Goal: Information Seeking & Learning: Learn about a topic

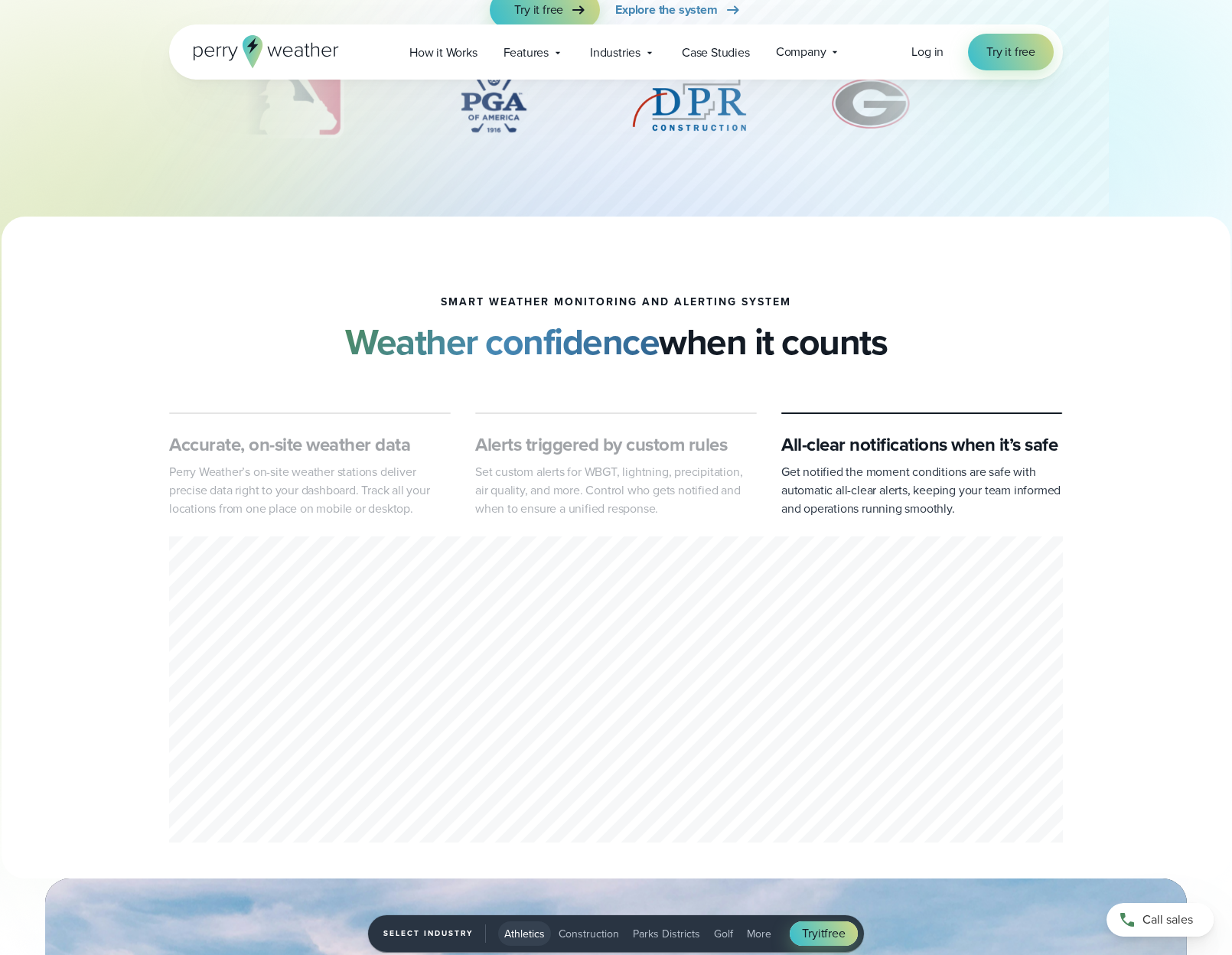
scroll to position [370, 0]
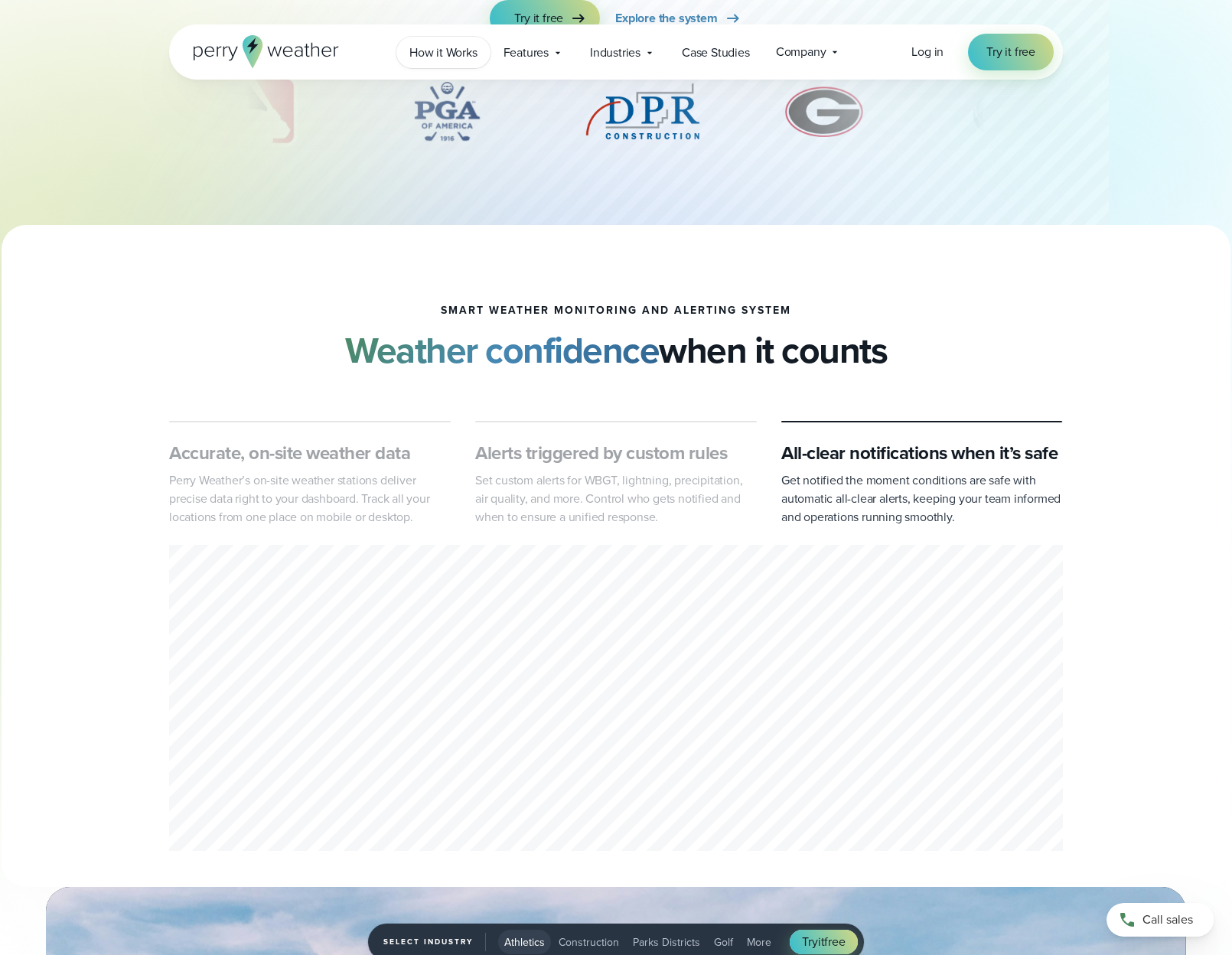
click at [440, 52] on span "How it Works" at bounding box center [443, 53] width 68 height 18
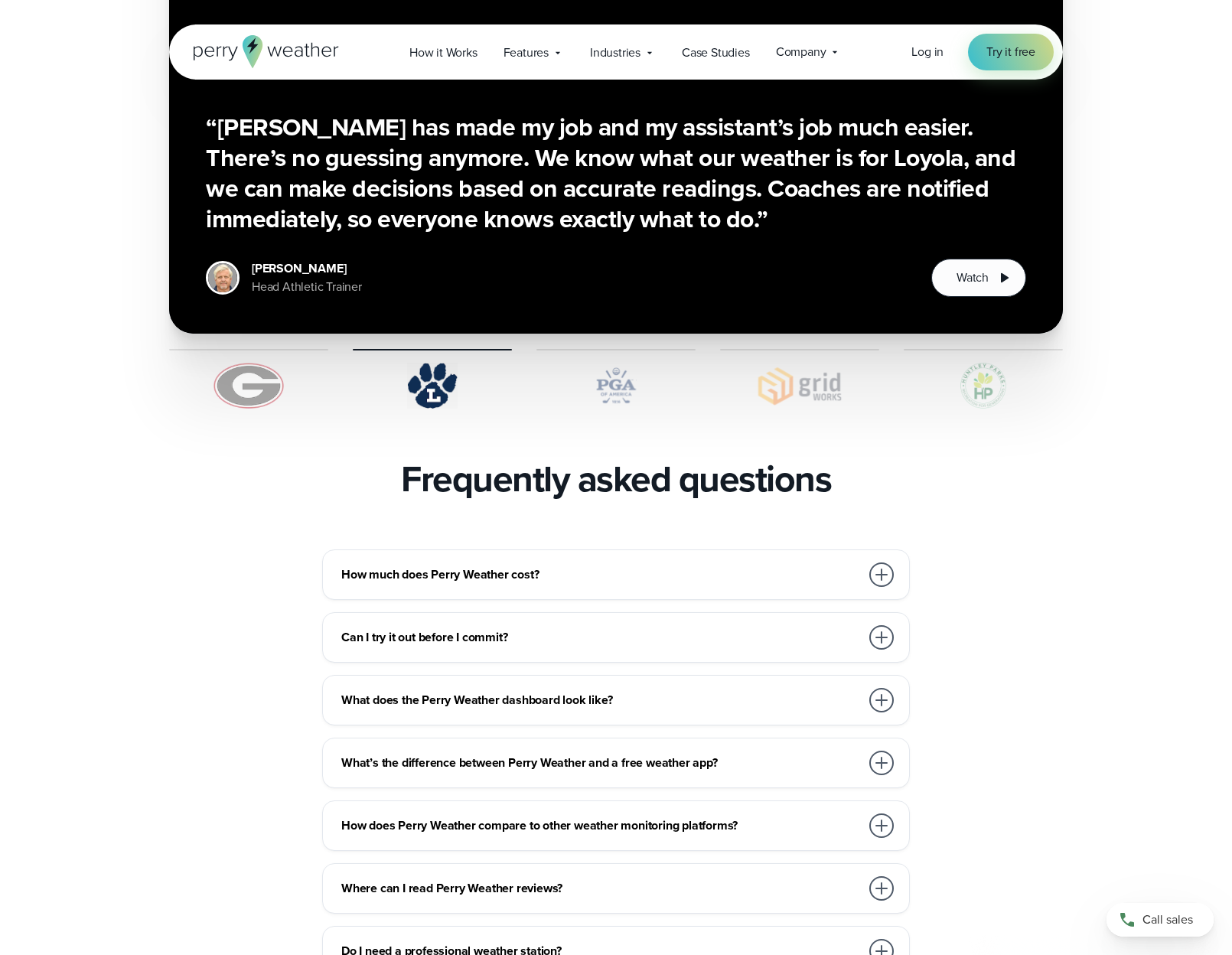
scroll to position [3030, 0]
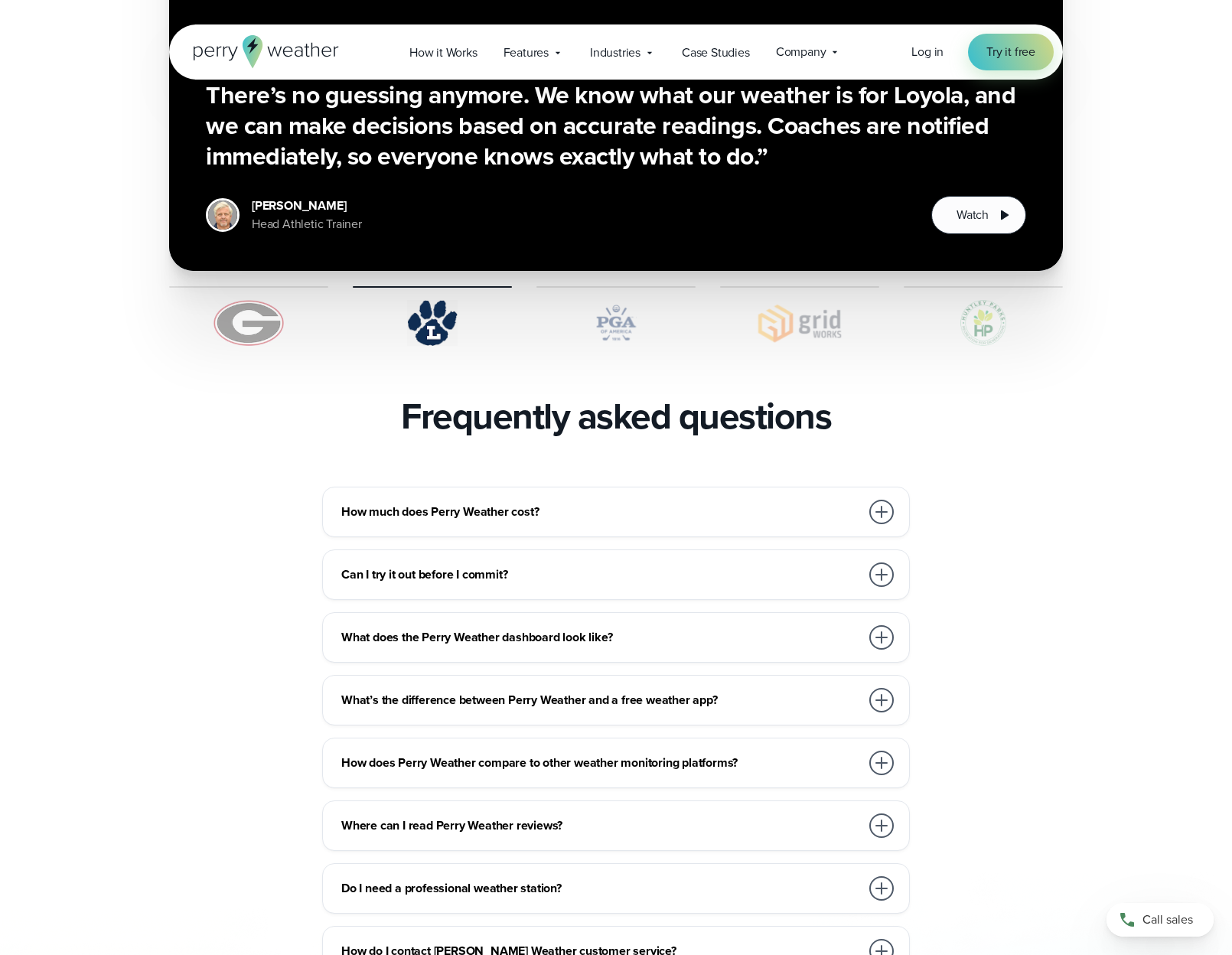
click at [882, 499] on div at bounding box center [882, 512] width 25 height 25
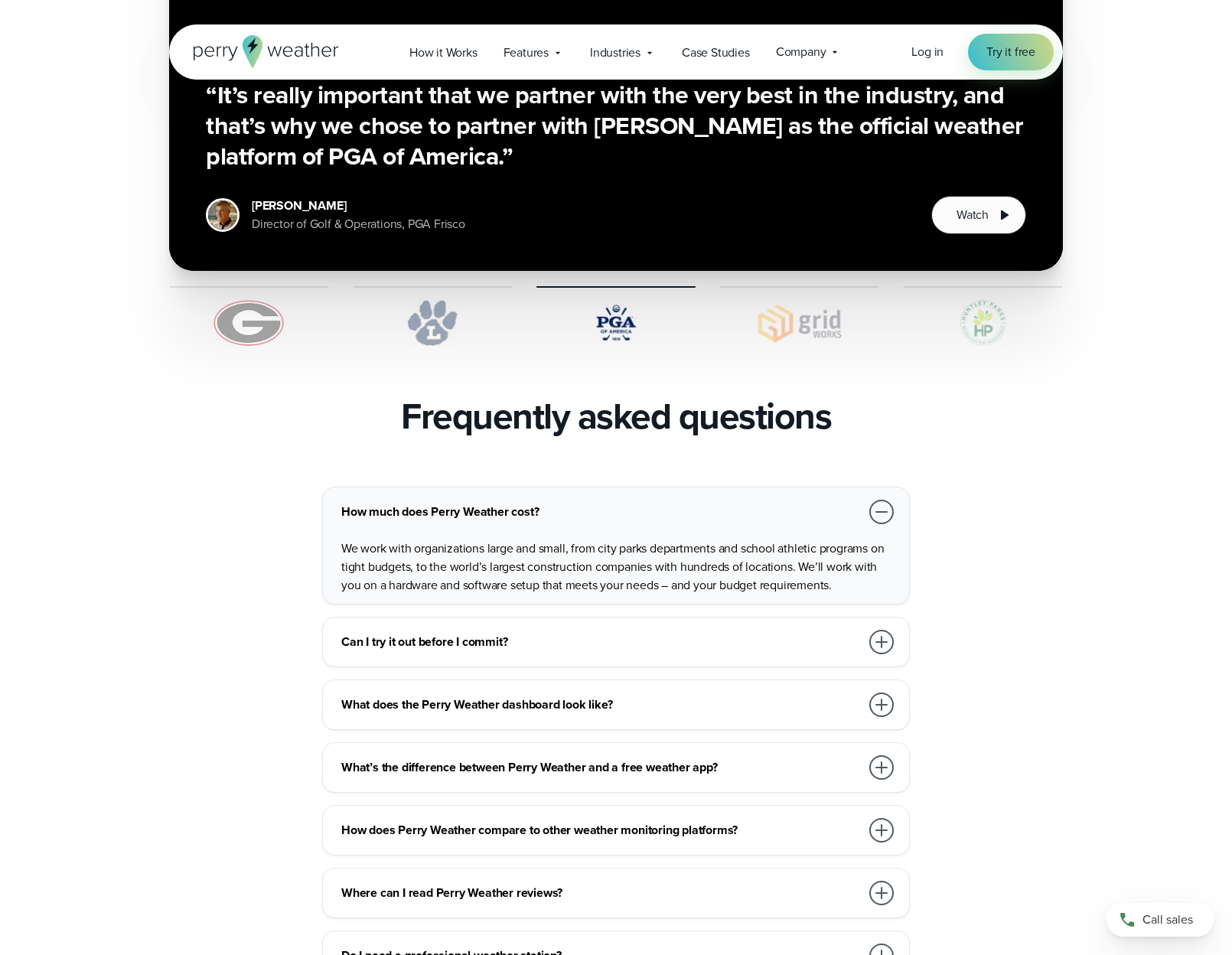
click at [883, 499] on div at bounding box center [882, 512] width 25 height 25
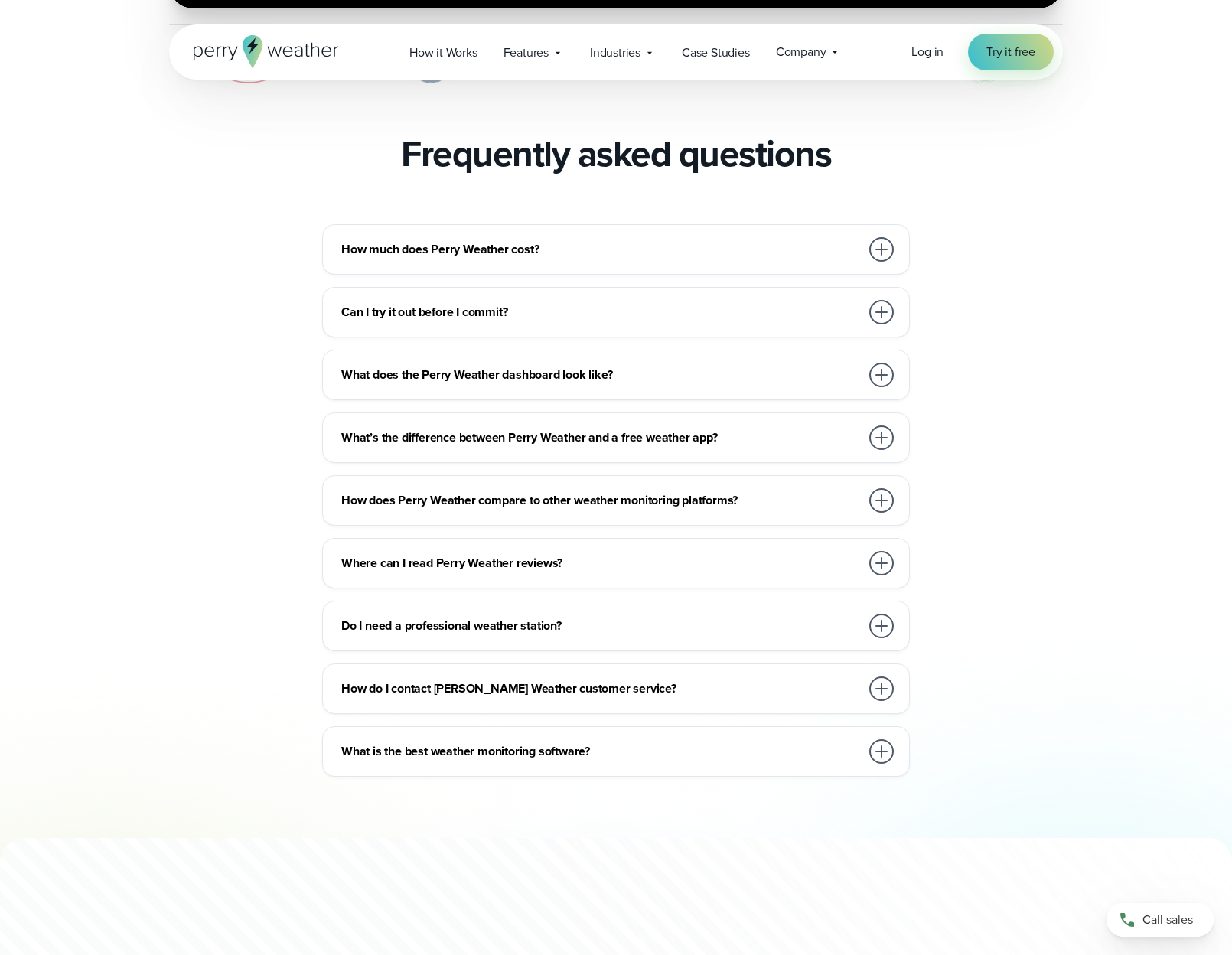
scroll to position [3300, 0]
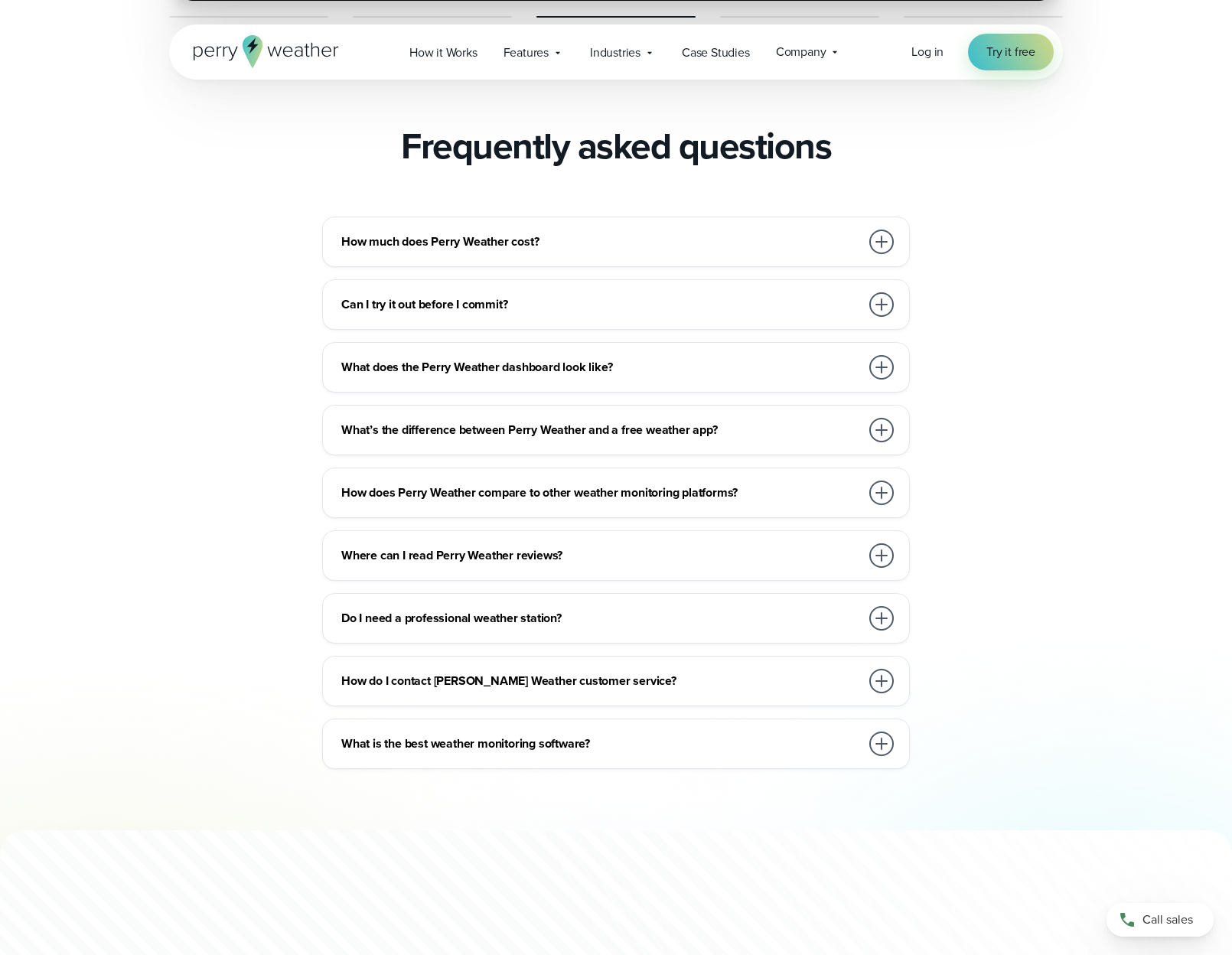
click at [883, 606] on div at bounding box center [882, 618] width 25 height 25
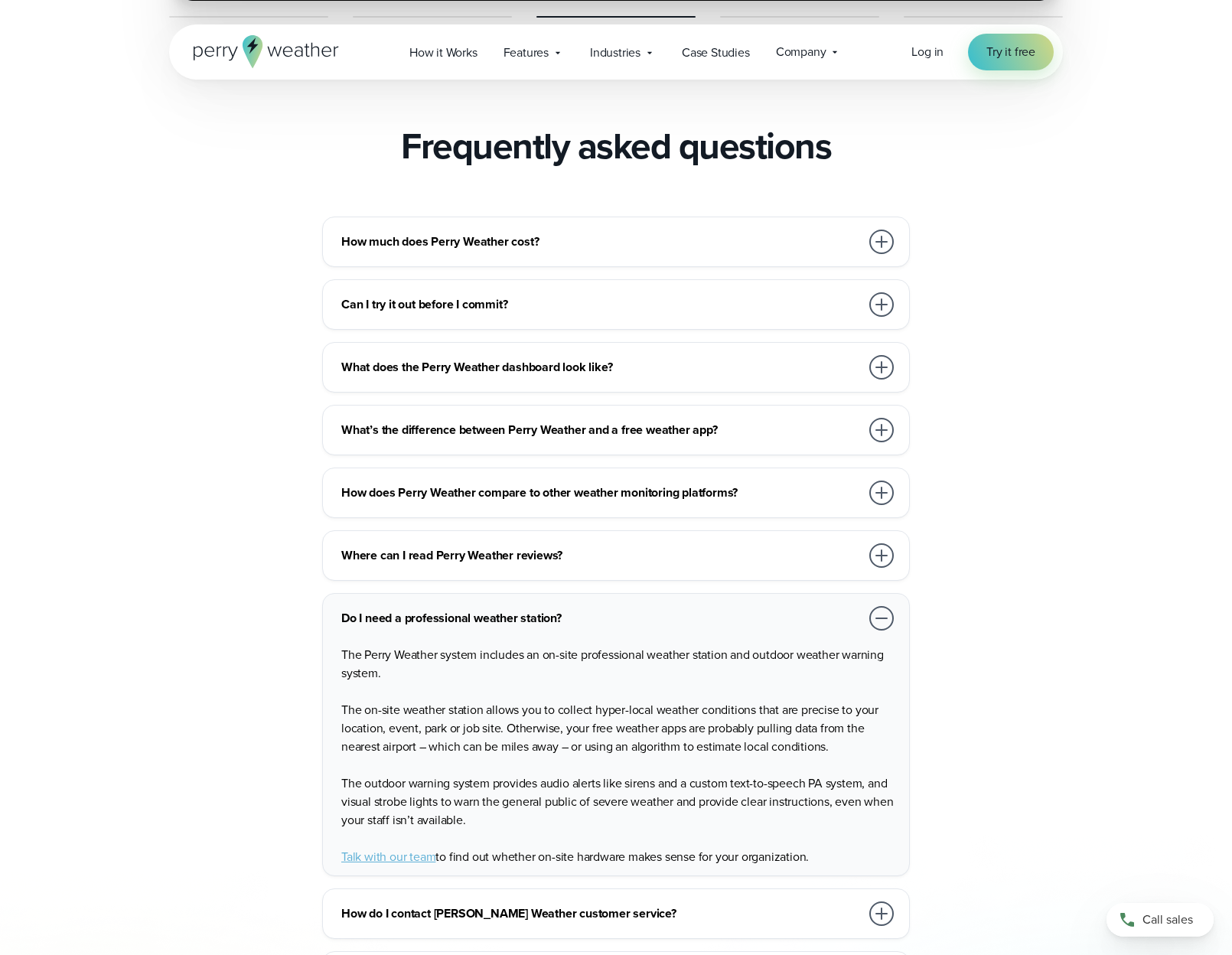
click at [956, 679] on div "How much does Perry Weather cost? We work with organizations large and small, f…" at bounding box center [616, 609] width 894 height 785
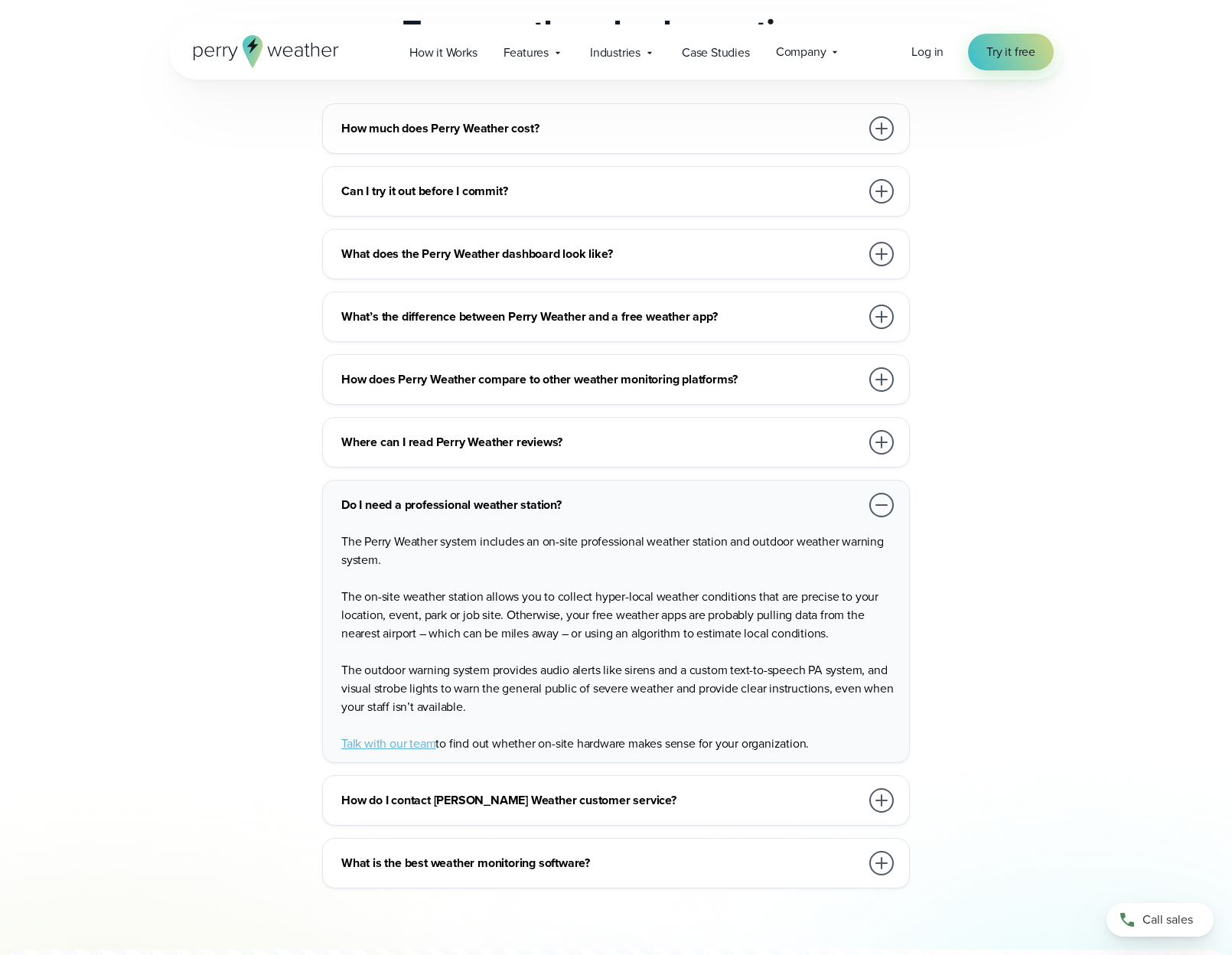
scroll to position [3421, 0]
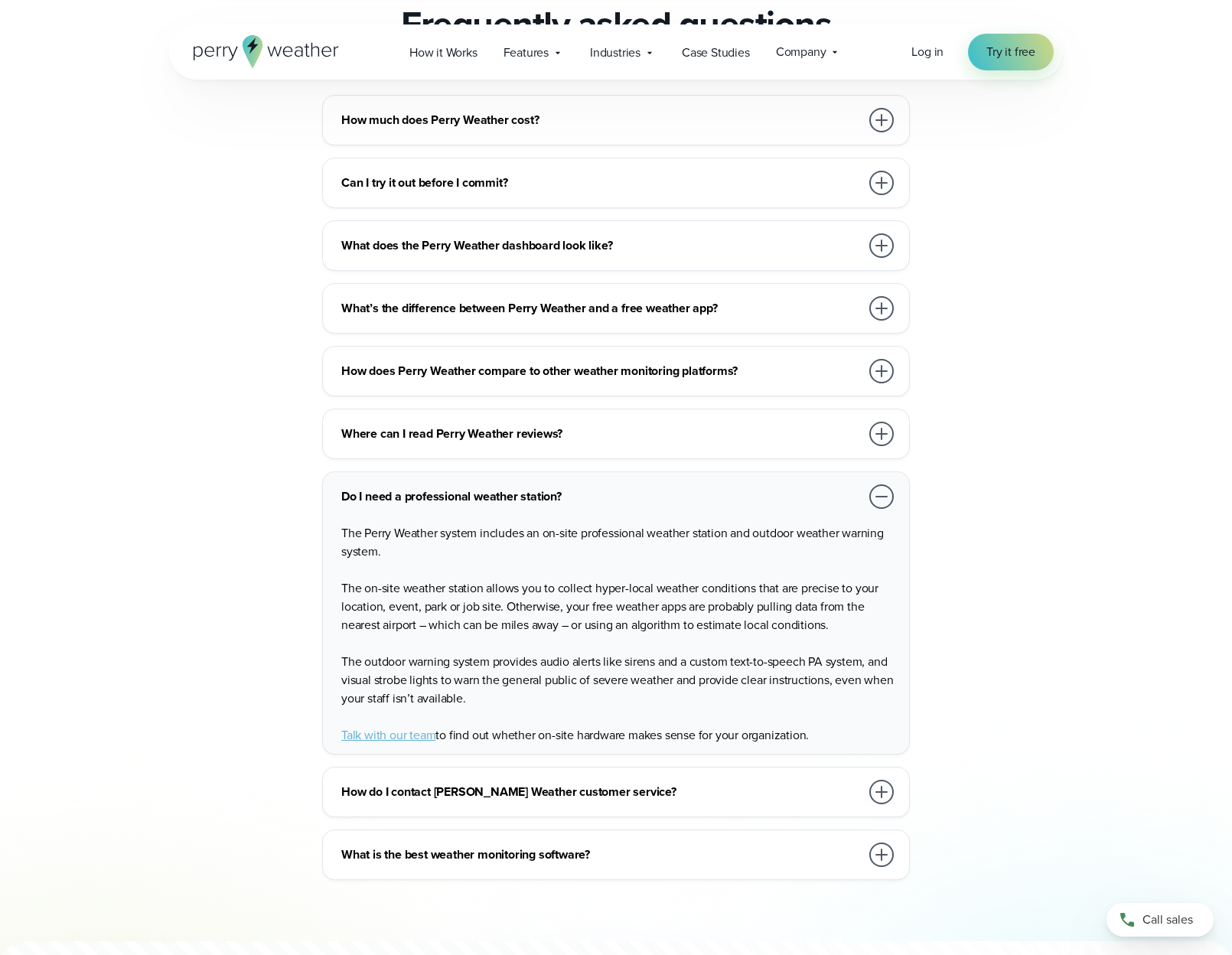
click at [867, 839] on div at bounding box center [882, 854] width 31 height 31
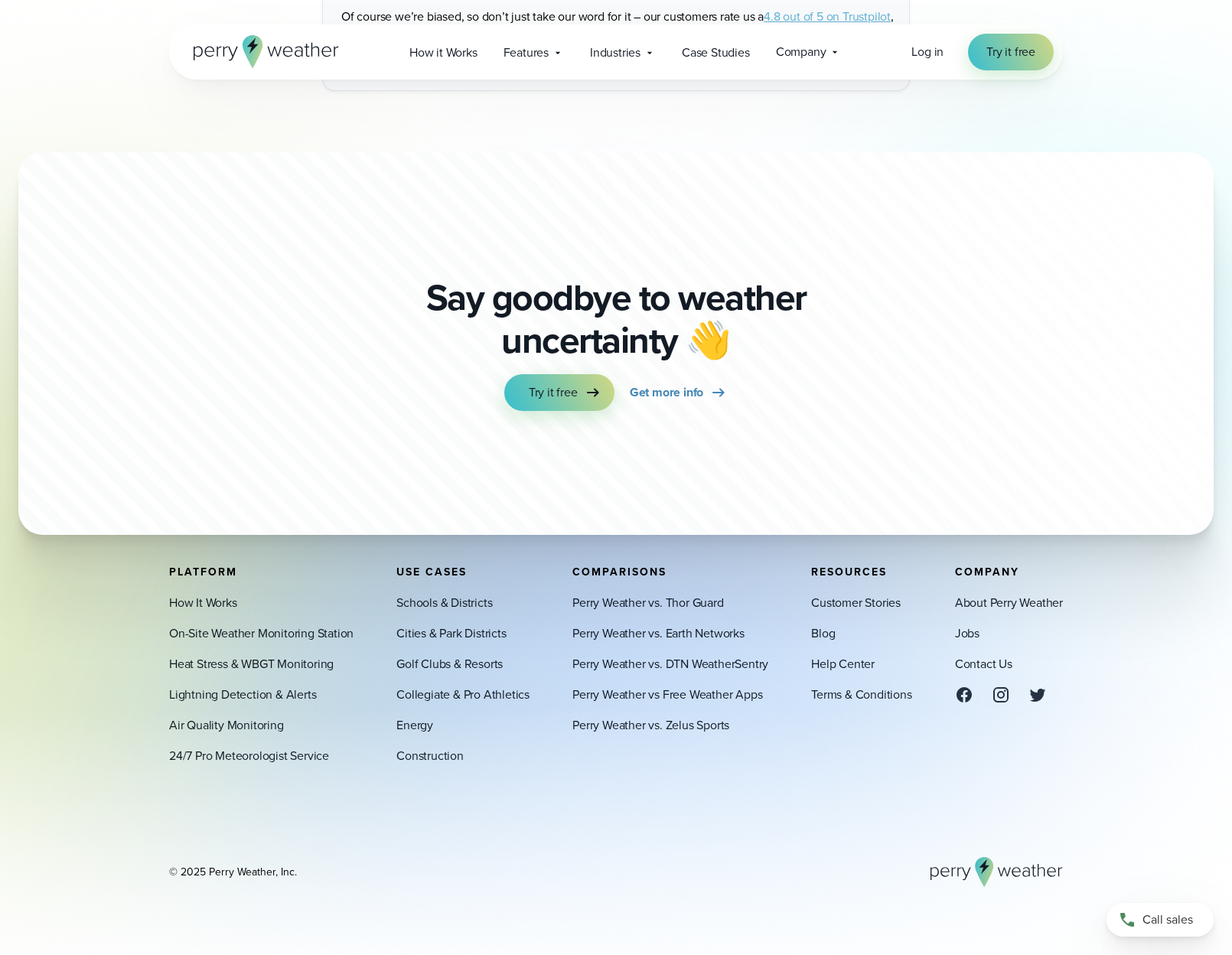
scroll to position [4118, 0]
click at [606, 631] on link "Perry Weather vs. Earth Networks" at bounding box center [659, 633] width 172 height 18
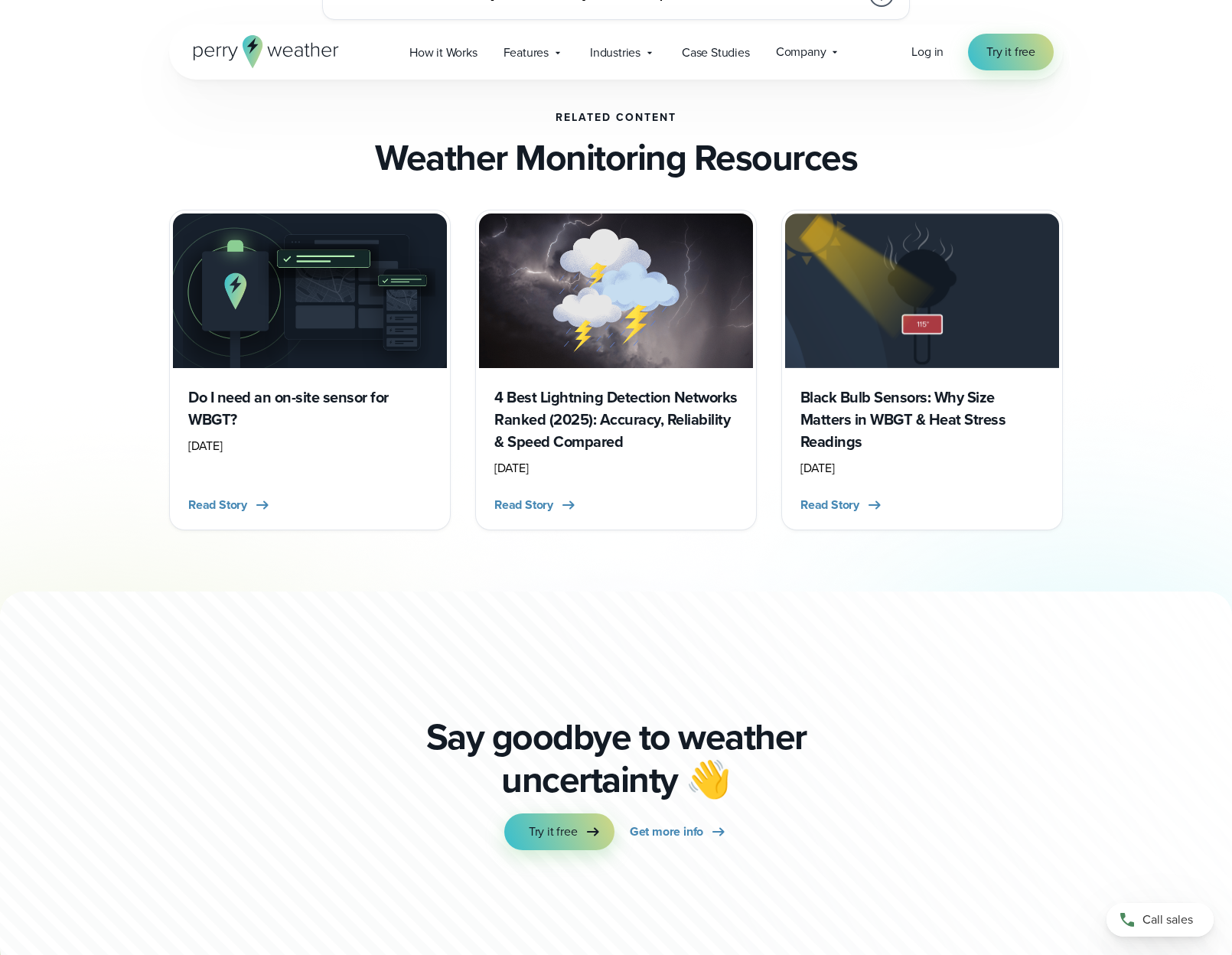
scroll to position [4517, 0]
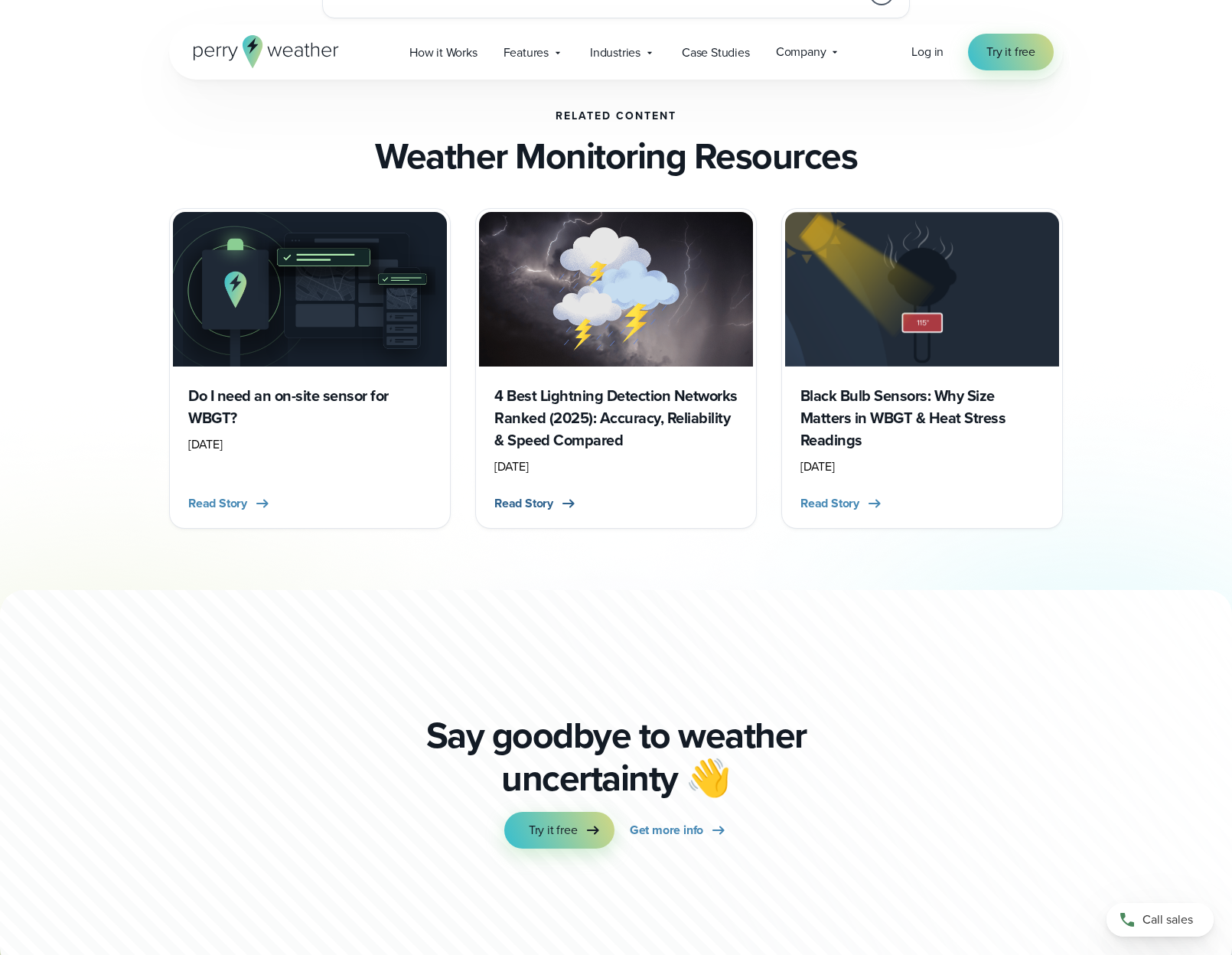
click at [531, 494] on span "Read Story" at bounding box center [523, 503] width 59 height 18
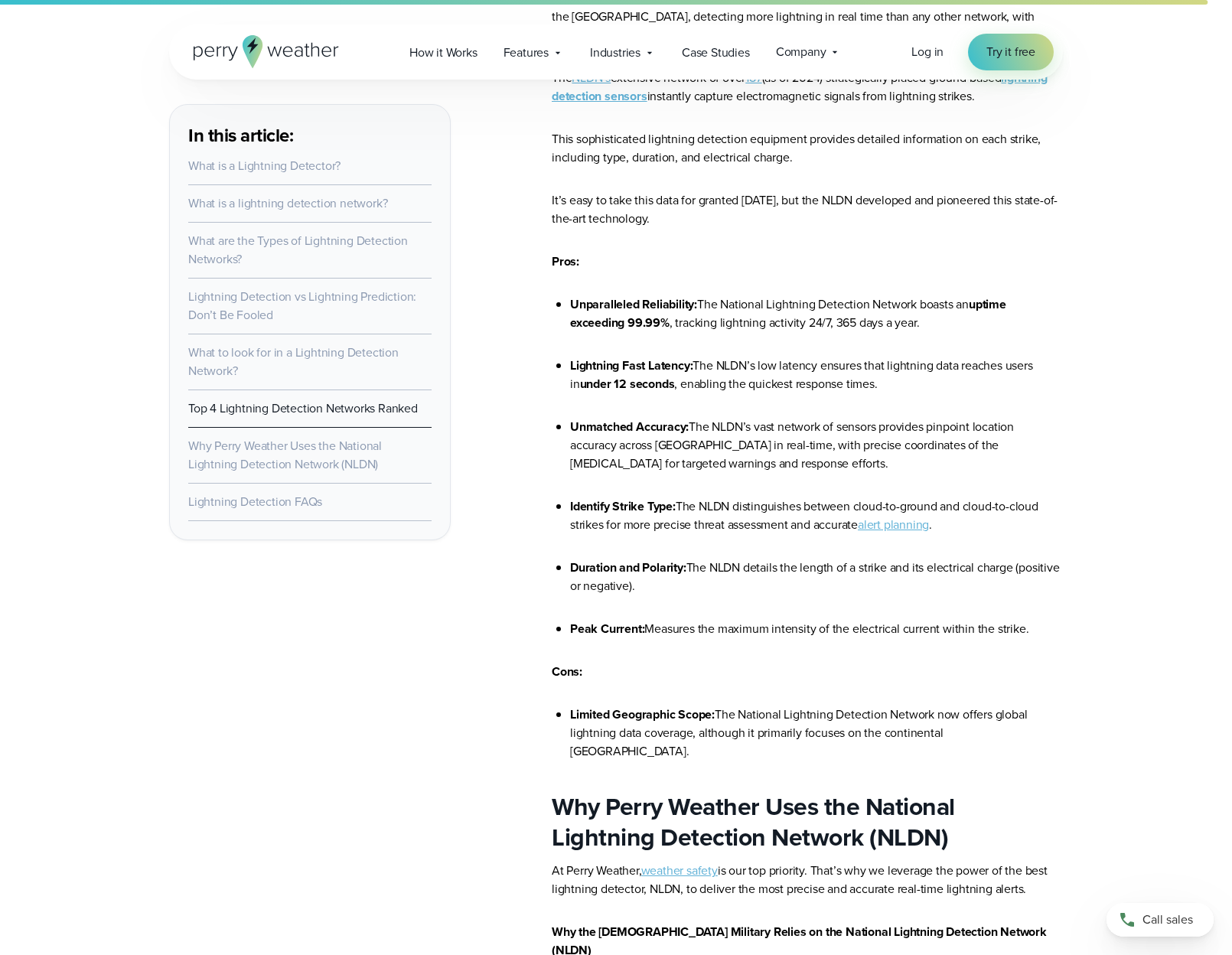
scroll to position [7780, 0]
